Goal: Task Accomplishment & Management: Manage account settings

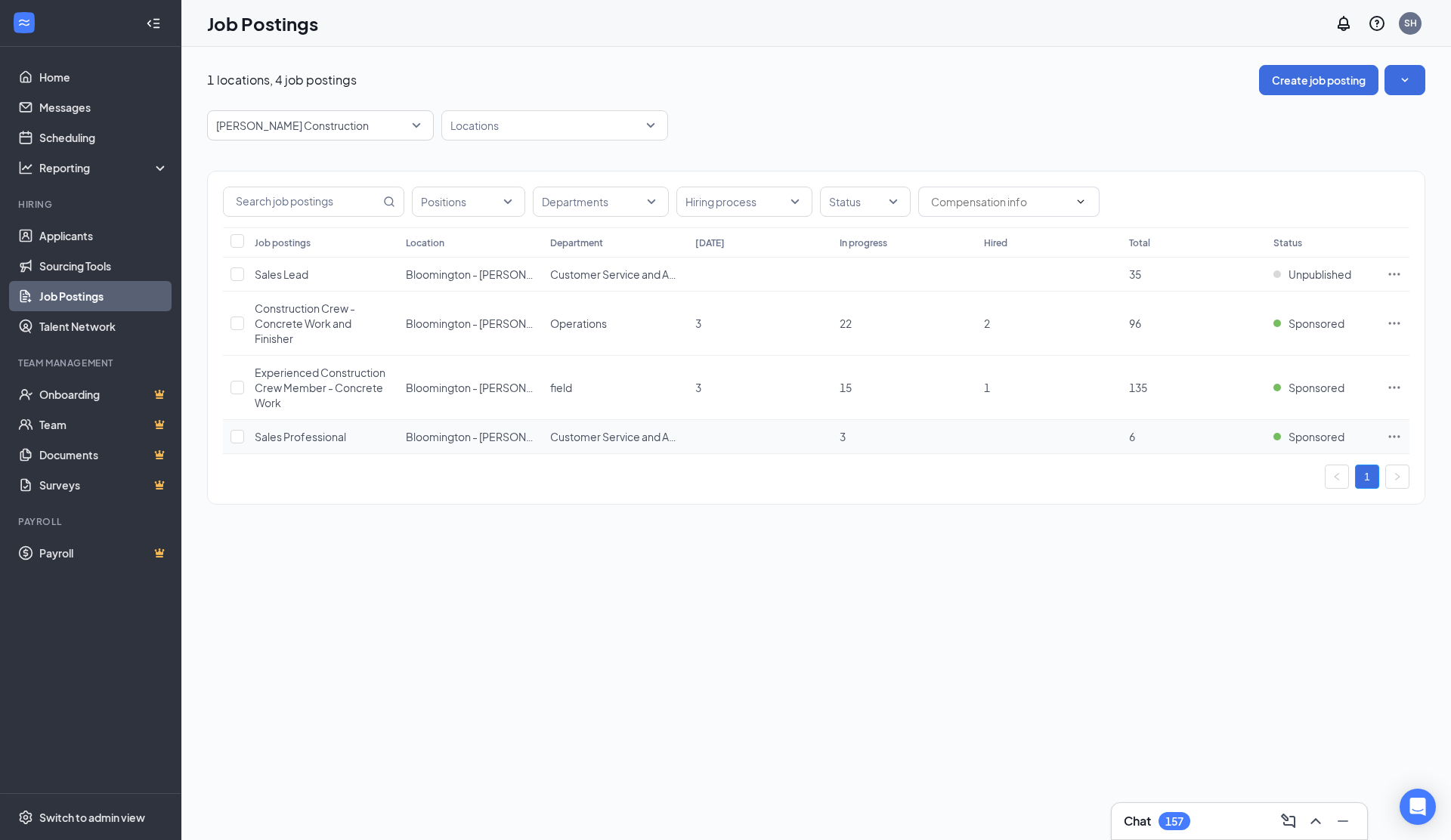
click at [1395, 436] on icon "Ellipses" at bounding box center [1393, 436] width 15 height 15
click at [1263, 594] on span "View applicants" at bounding box center [1226, 601] width 77 height 14
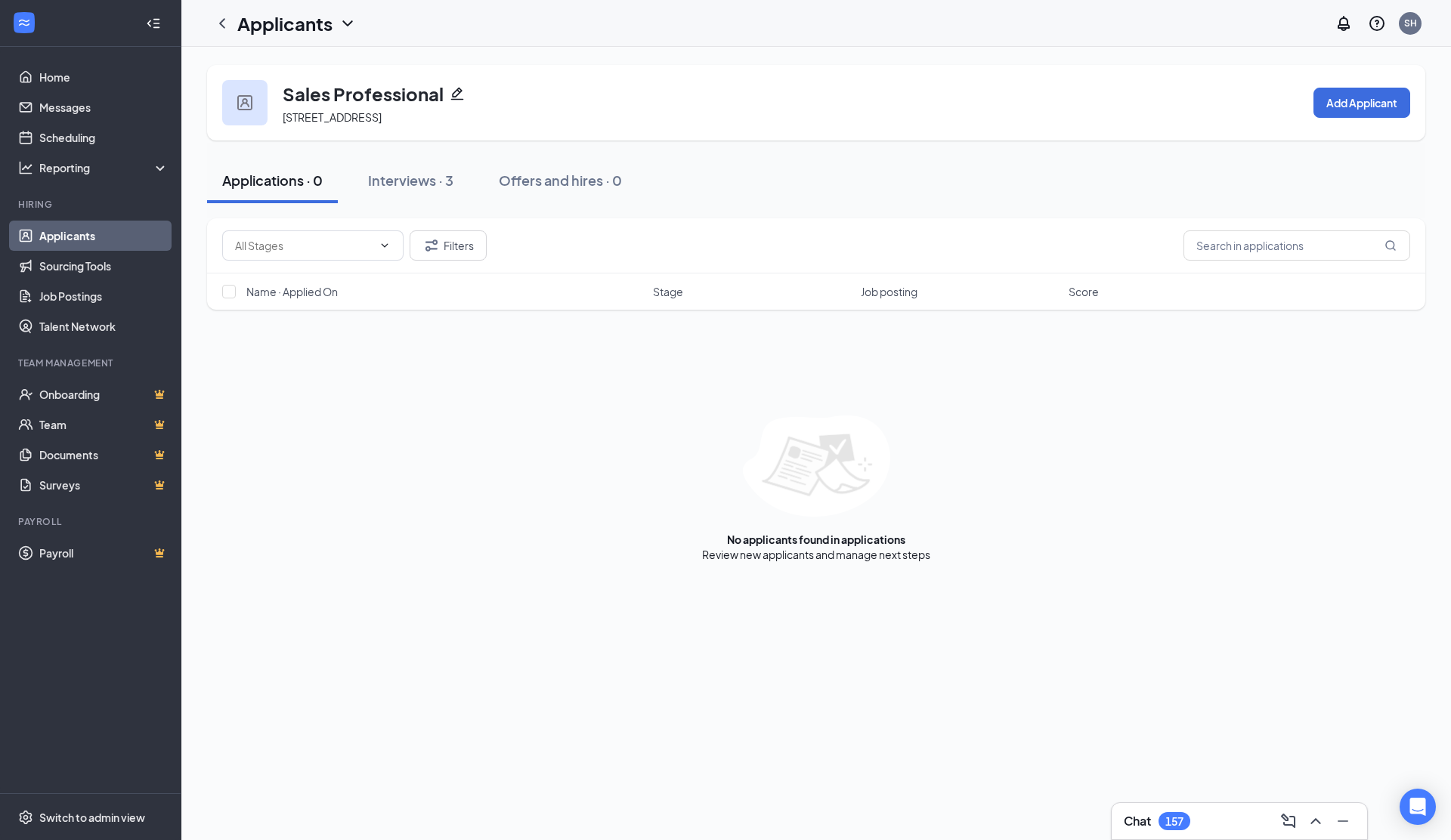
click at [456, 91] on icon "Pencil" at bounding box center [456, 93] width 15 height 15
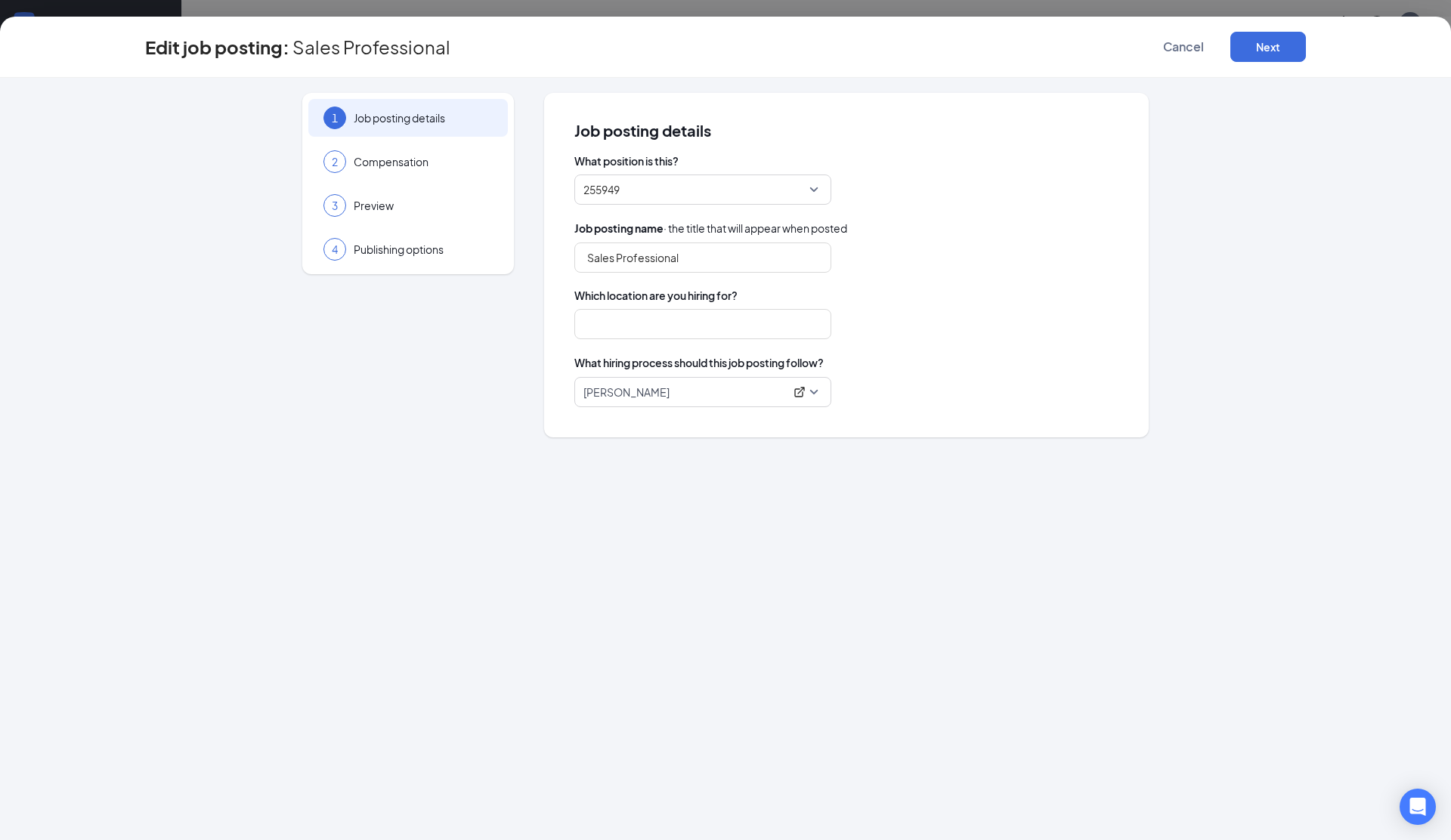
type input "Sales Professional"
type input "Bloomington - [PERSON_NAME] Construction"
click at [705, 257] on input "Sales Professional" at bounding box center [702, 258] width 257 height 30
click at [588, 255] on input "Sales Professional" at bounding box center [702, 258] width 257 height 30
type input "Construction Sales Professional"
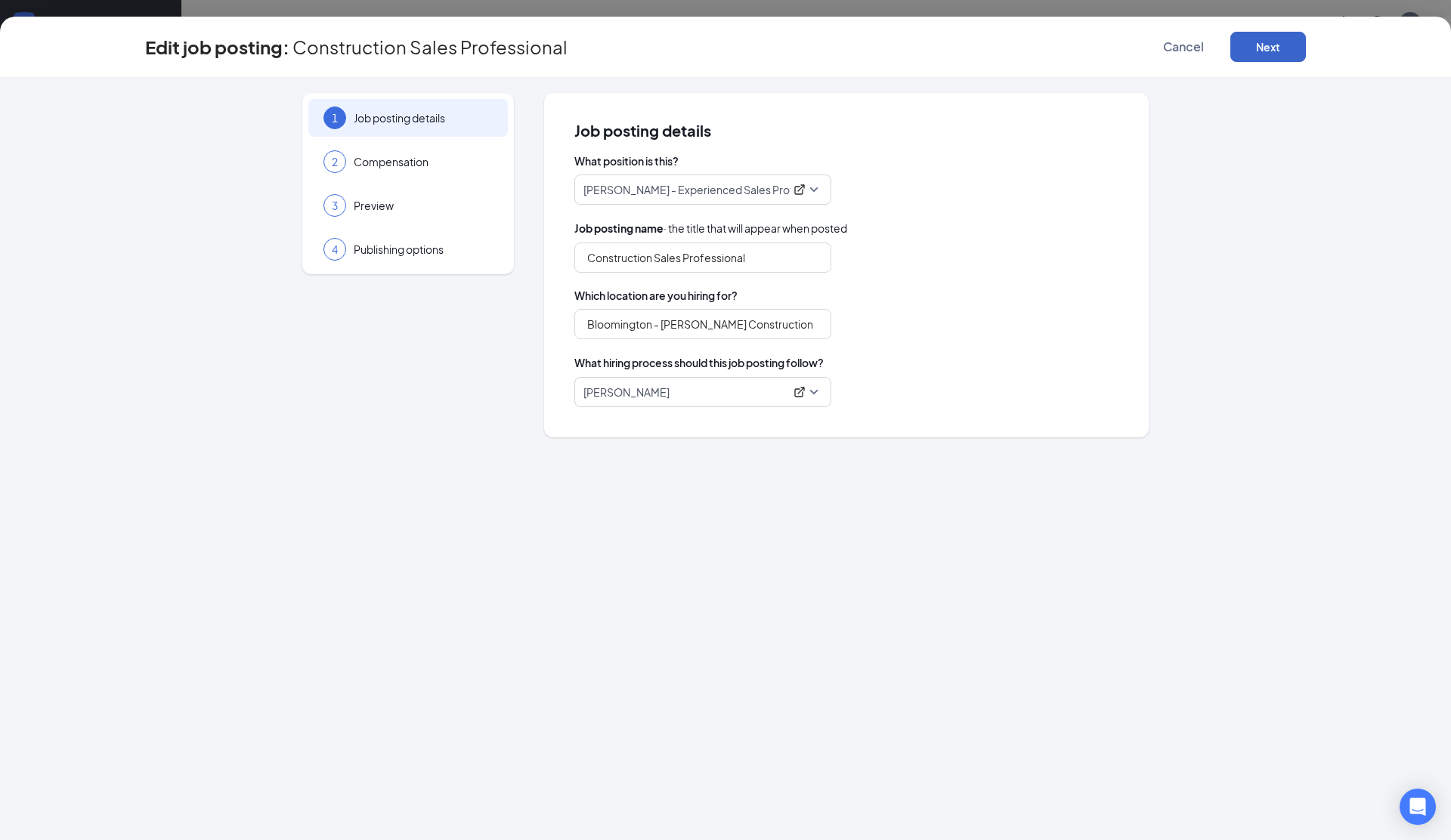
click at [1254, 43] on button "Next" at bounding box center [1268, 47] width 75 height 30
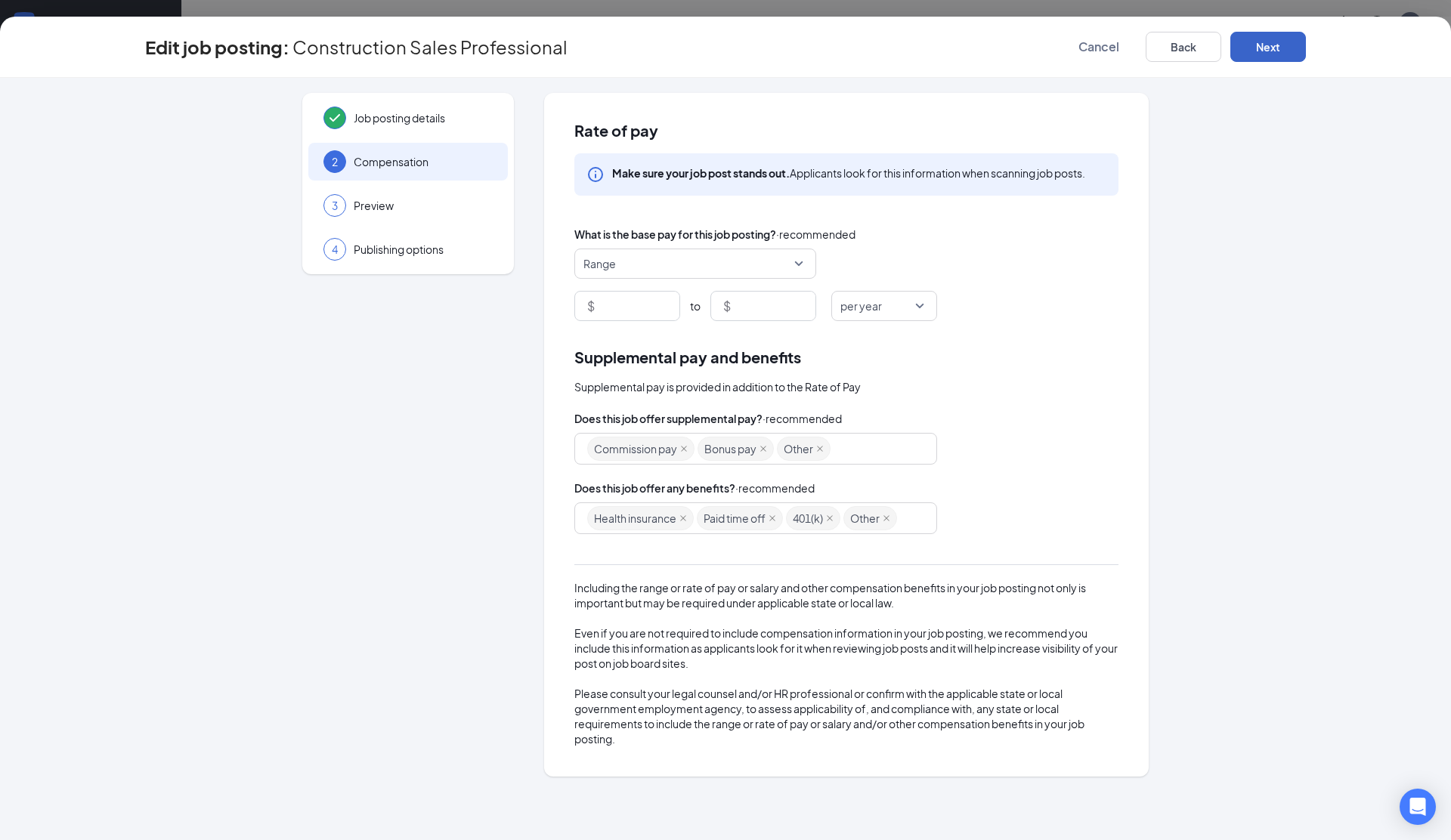
click at [1254, 43] on button "Next" at bounding box center [1268, 47] width 75 height 30
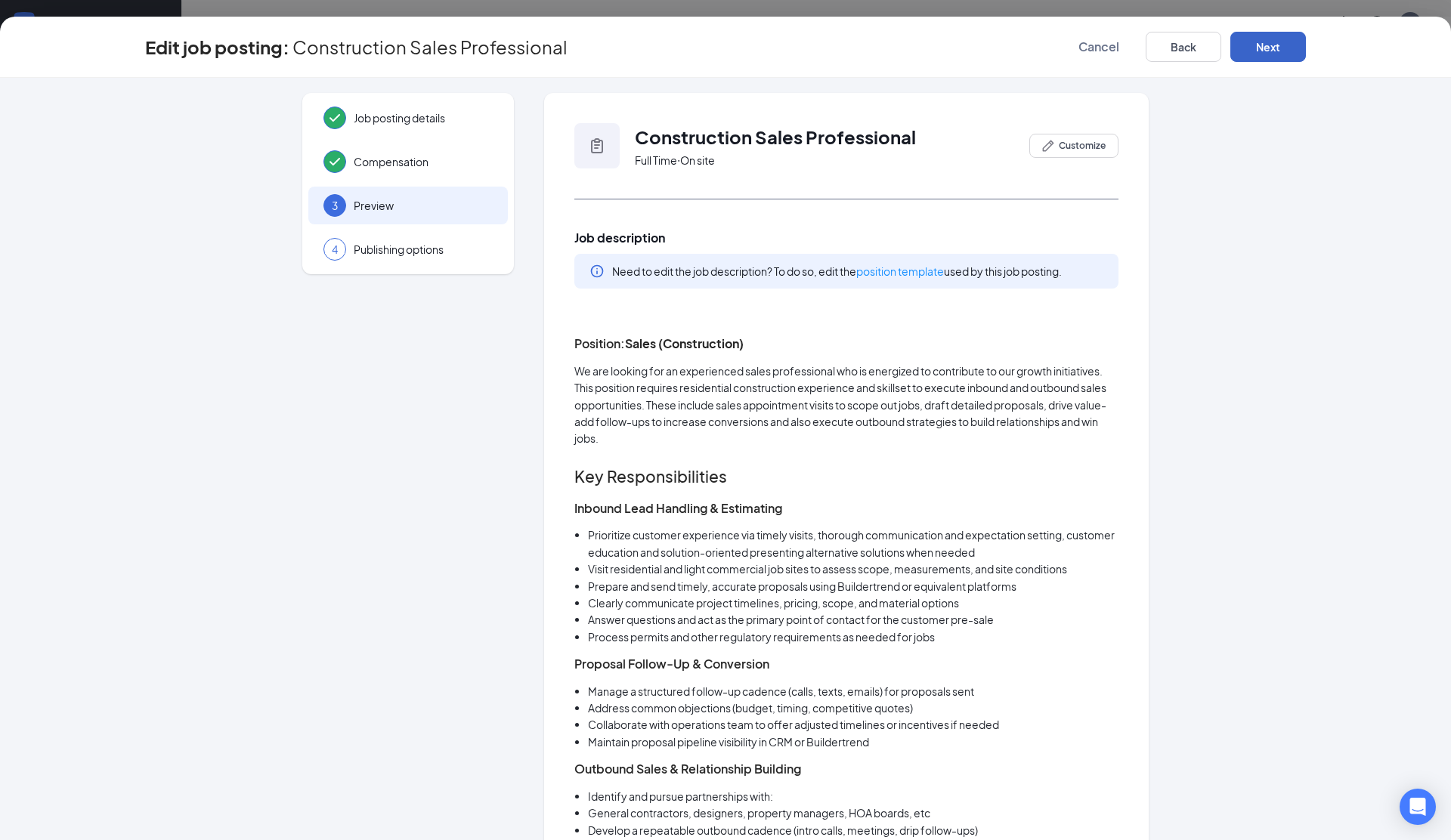
click at [1254, 43] on button "Next" at bounding box center [1268, 47] width 75 height 30
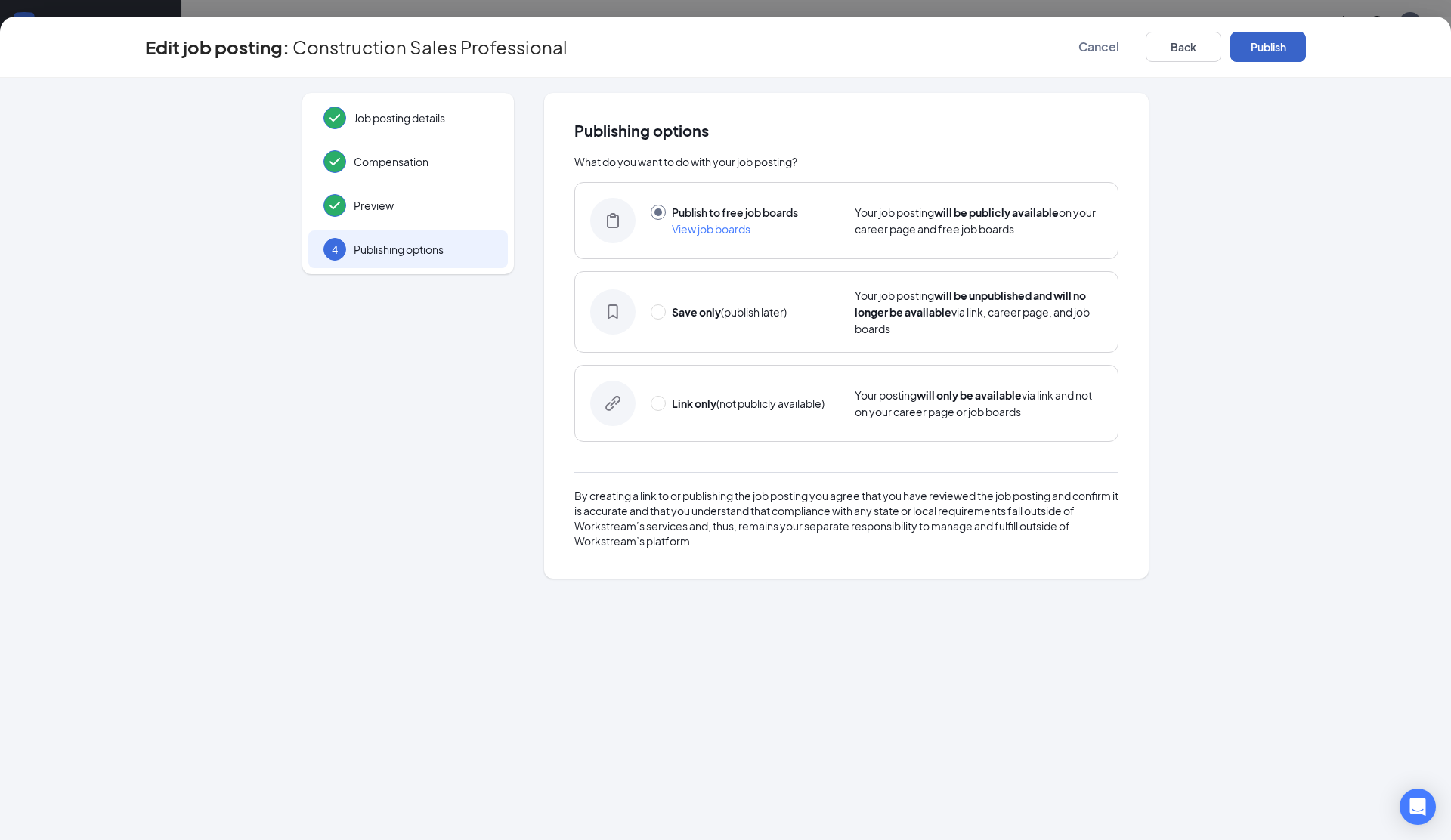
click at [1254, 43] on button "Publish" at bounding box center [1268, 47] width 75 height 30
